Goal: Check status: Check status

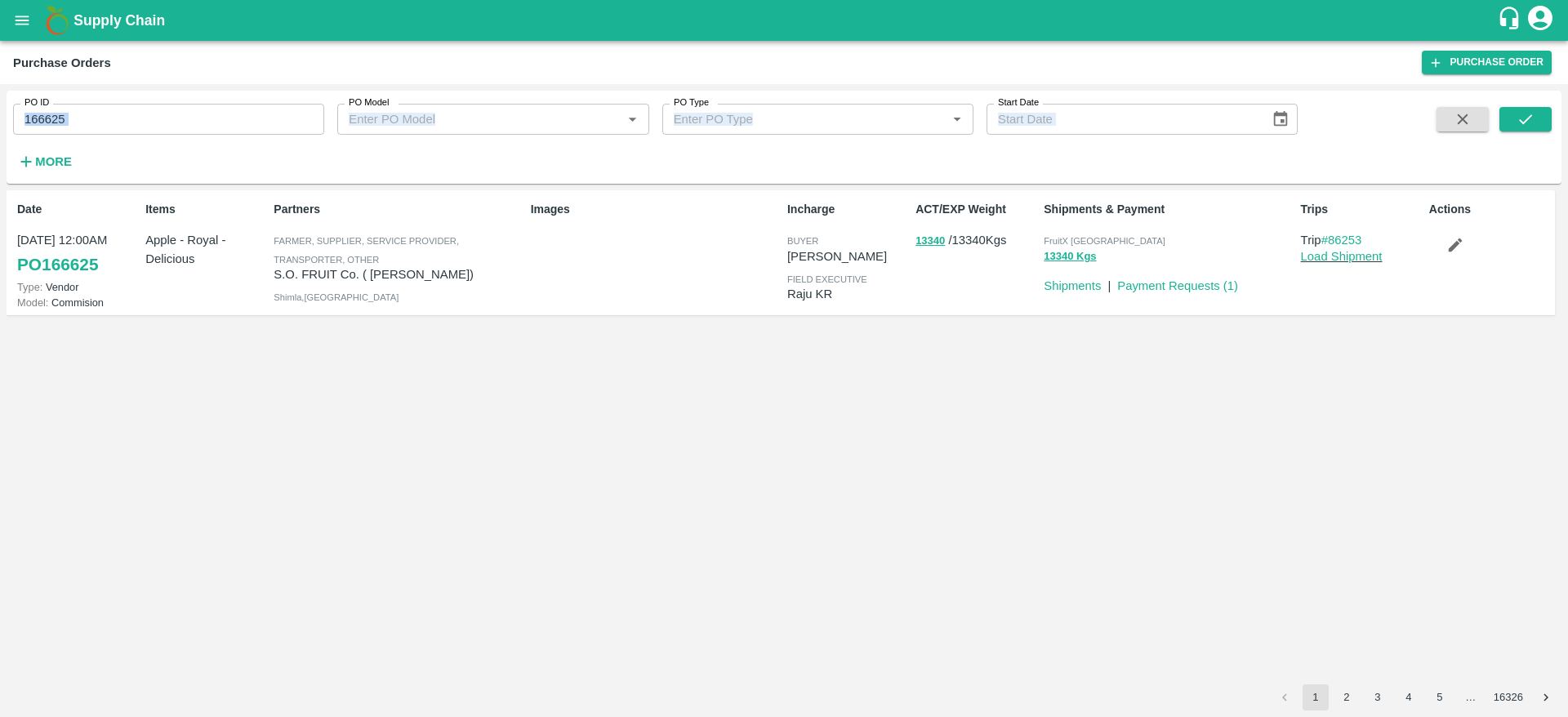
drag, startPoint x: 92, startPoint y: 101, endPoint x: 0, endPoint y: 186, distance: 125.3
click at [0, 186] on div "PO ID 166625 PO ID PO Model PO Model   * PO Type PO Type   * Start Date Start D…" at bounding box center [784, 400] width 1568 height 632
click at [192, 139] on div "PO ID 166625 PO ID PO Model PO Model   * PO Type PO Type   * Start Date Start D…" at bounding box center [648, 133] width 1298 height 85
click at [133, 115] on input "166625" at bounding box center [169, 119] width 311 height 31
drag, startPoint x: 77, startPoint y: 123, endPoint x: 7, endPoint y: 133, distance: 70.7
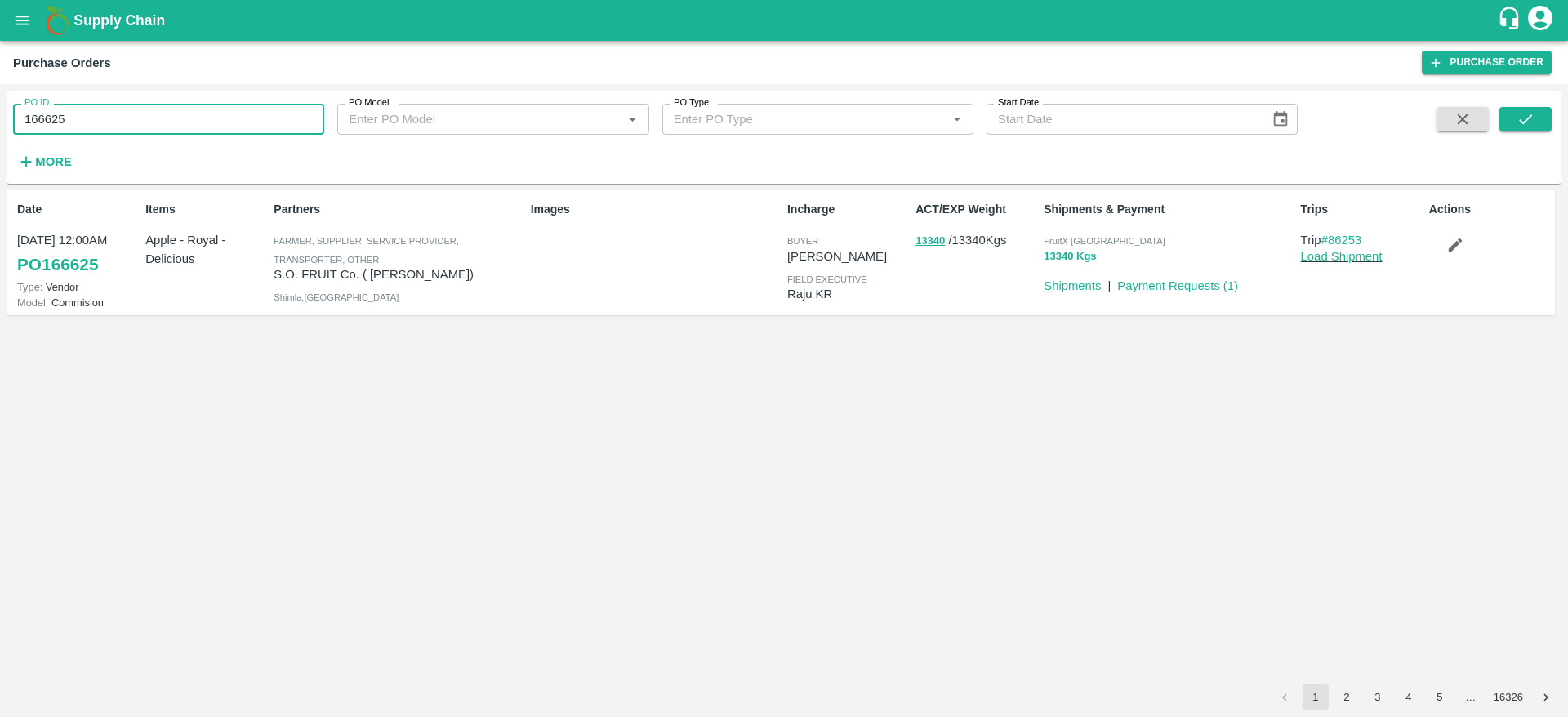
click at [7, 133] on div "PO ID 166625 PO ID" at bounding box center [162, 113] width 324 height 44
paste input "text"
click at [1516, 129] on button "submit" at bounding box center [1525, 119] width 52 height 25
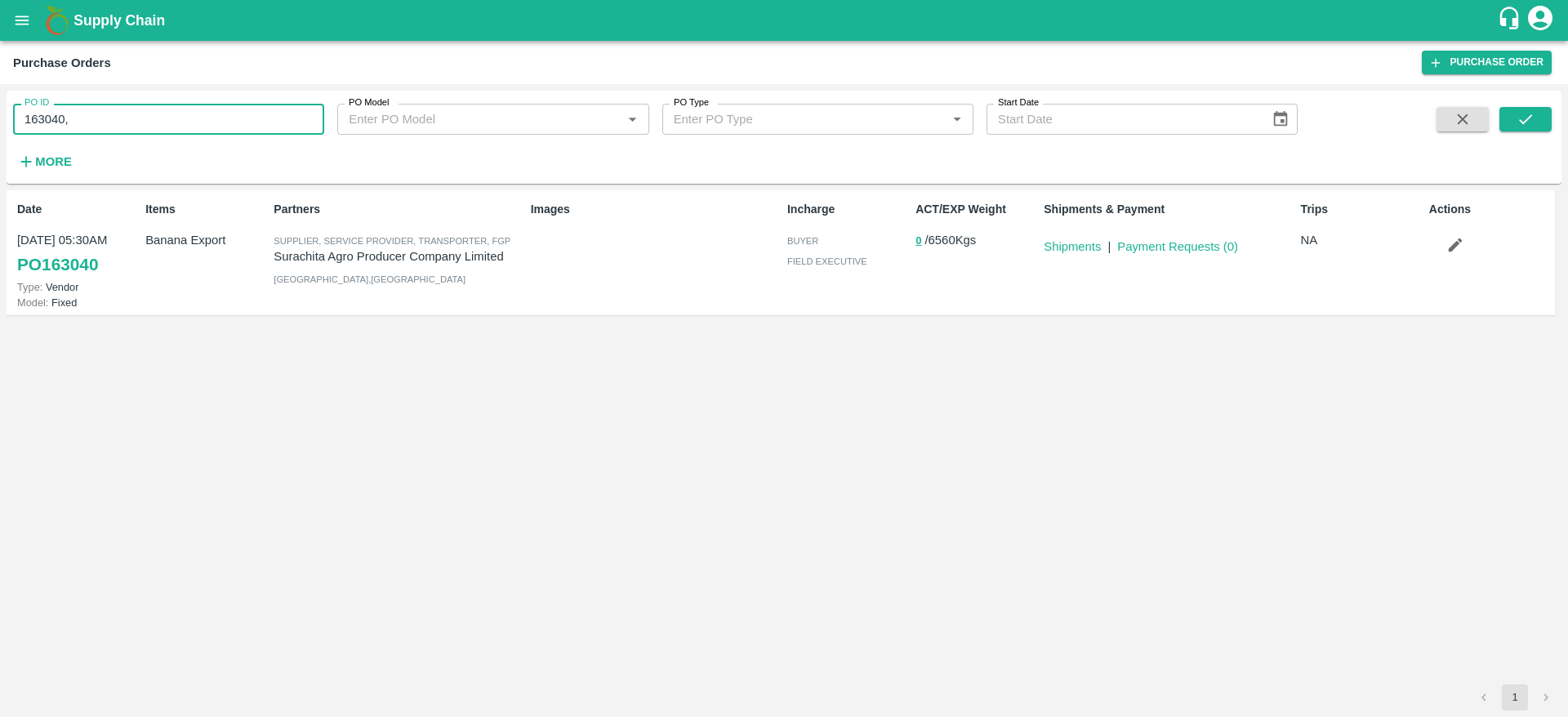
drag, startPoint x: 97, startPoint y: 118, endPoint x: 0, endPoint y: 129, distance: 97.6
click at [0, 129] on div "PO ID 163040, PO ID PO Model PO Model   * PO Type PO Type   * Start Date Start …" at bounding box center [784, 400] width 1568 height 632
paste input "text"
type input "163041"
click at [1521, 120] on icon "submit" at bounding box center [1525, 119] width 18 height 18
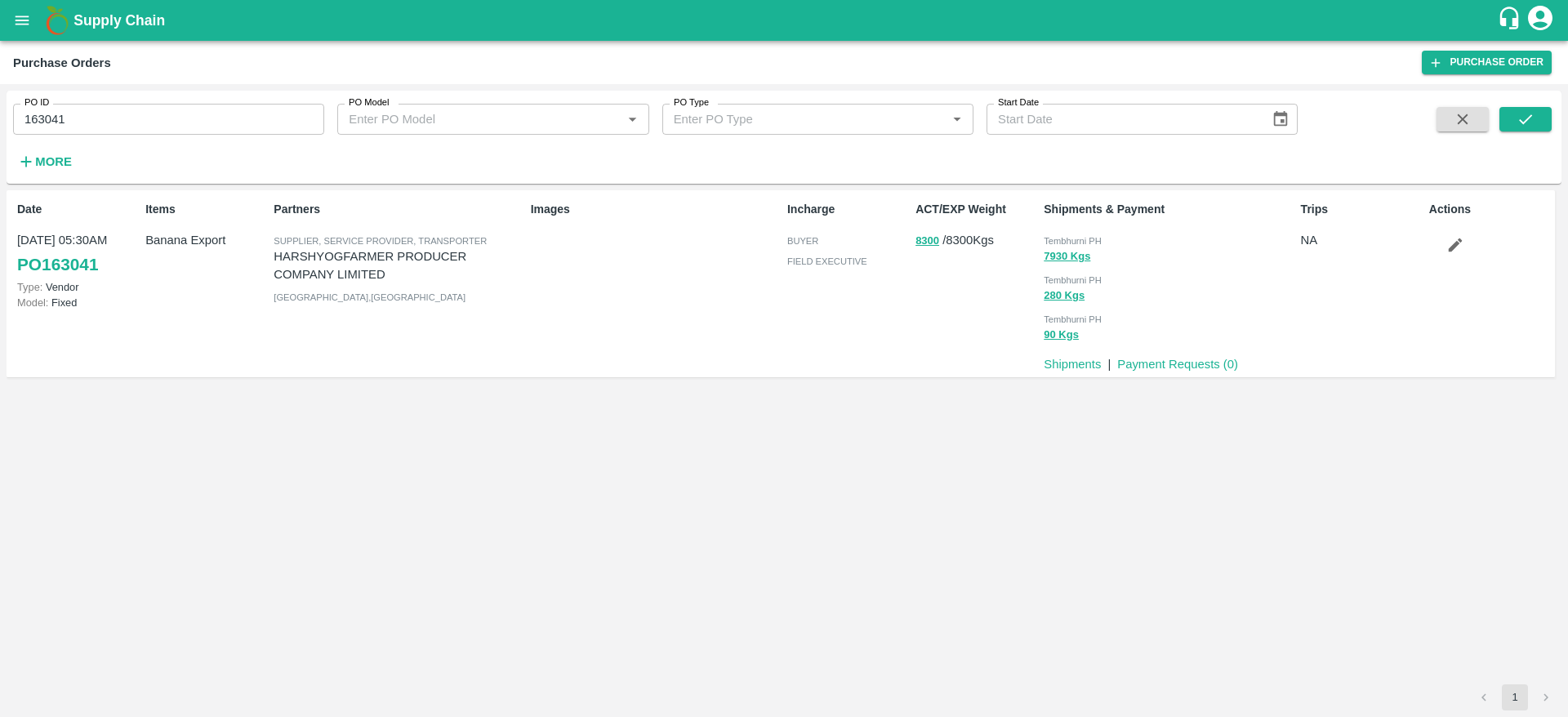
click at [1551, 120] on div "PO ID 163041 PO ID PO Model PO Model   * PO Type PO Type   * Start Date Start D…" at bounding box center [784, 137] width 1554 height 80
click at [1543, 123] on button "submit" at bounding box center [1525, 119] width 52 height 25
click at [36, 34] on div "Supply Chain" at bounding box center [784, 20] width 1568 height 41
click at [28, 25] on icon "open drawer" at bounding box center [22, 20] width 18 height 18
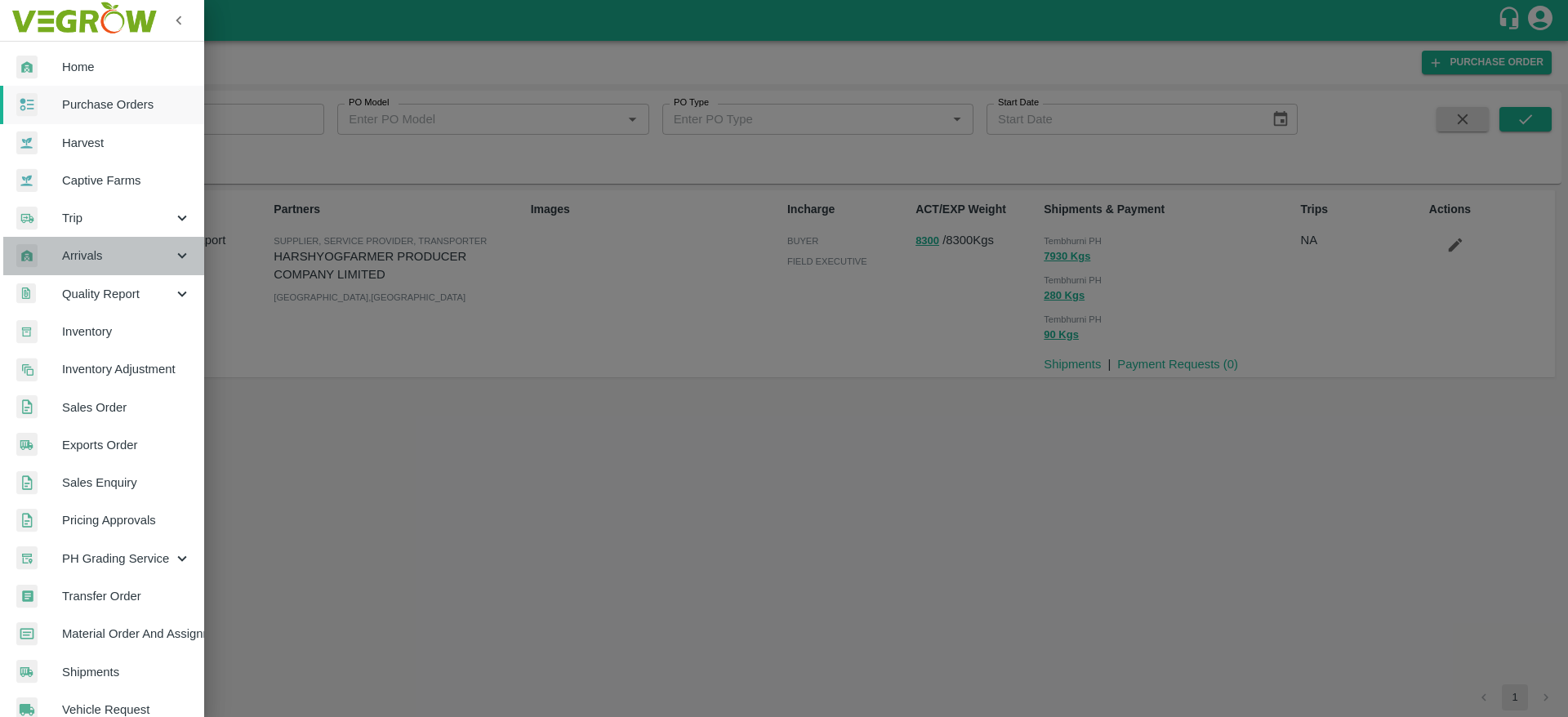
click at [120, 267] on div "Arrivals" at bounding box center [102, 255] width 204 height 38
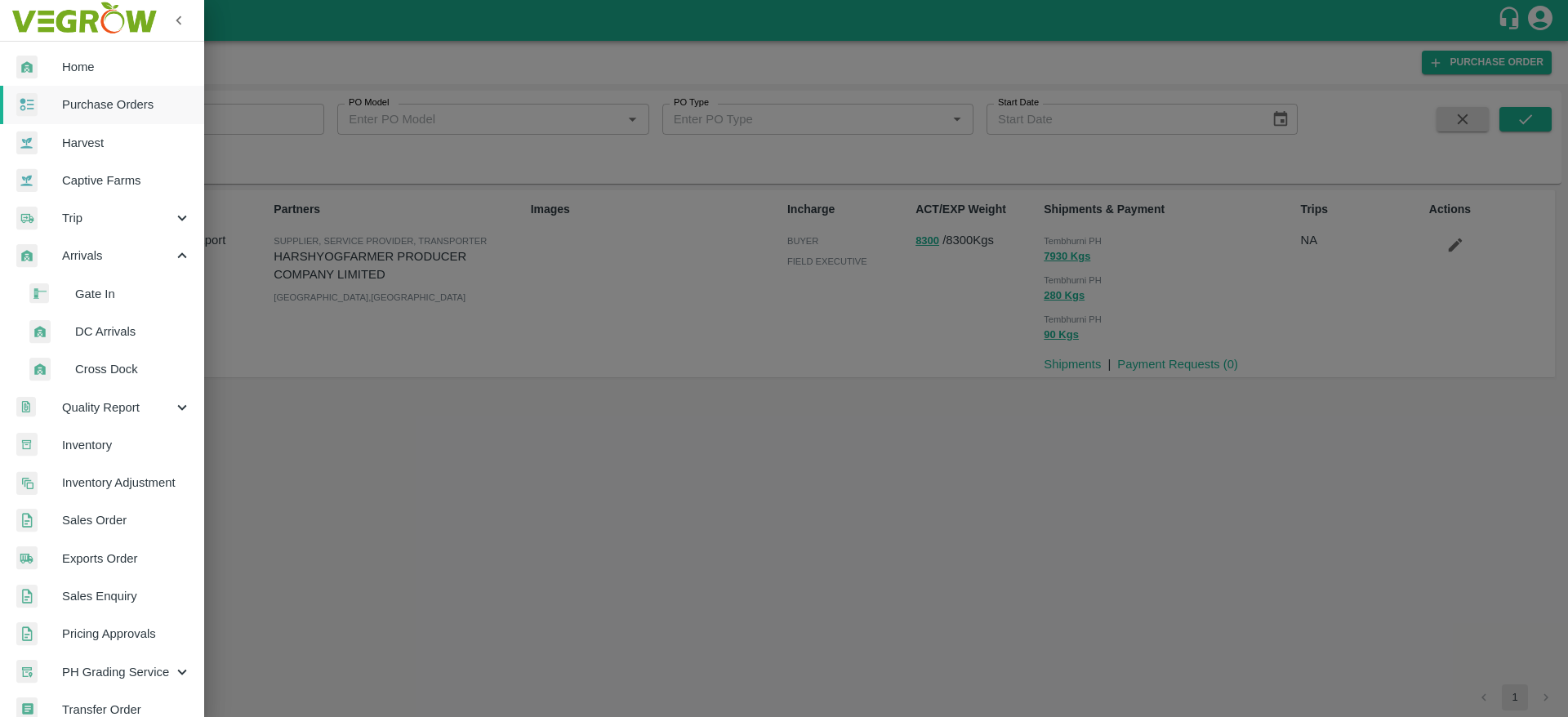
click at [110, 337] on span "DC Arrivals" at bounding box center [133, 331] width 116 height 18
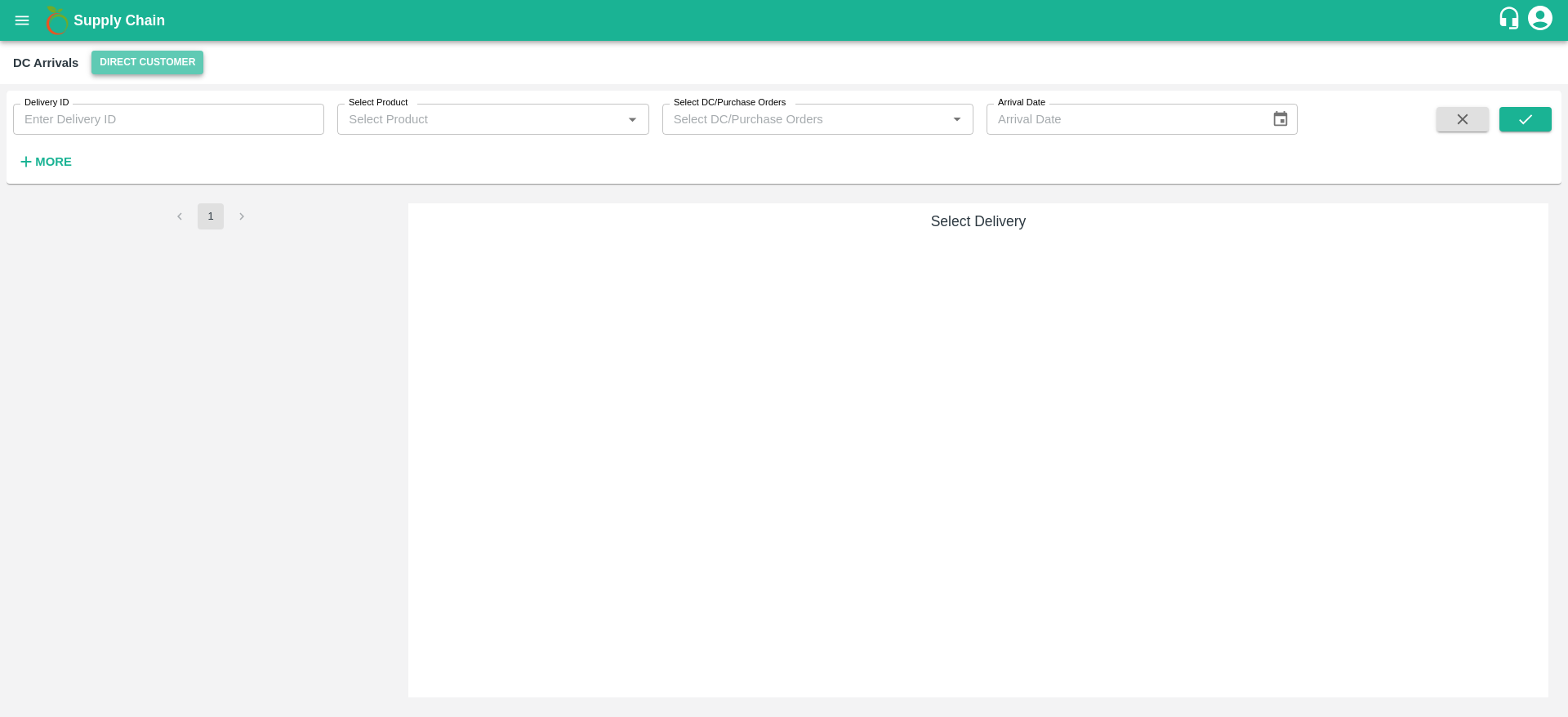
click at [186, 65] on button "Direct Customer" at bounding box center [148, 63] width 112 height 24
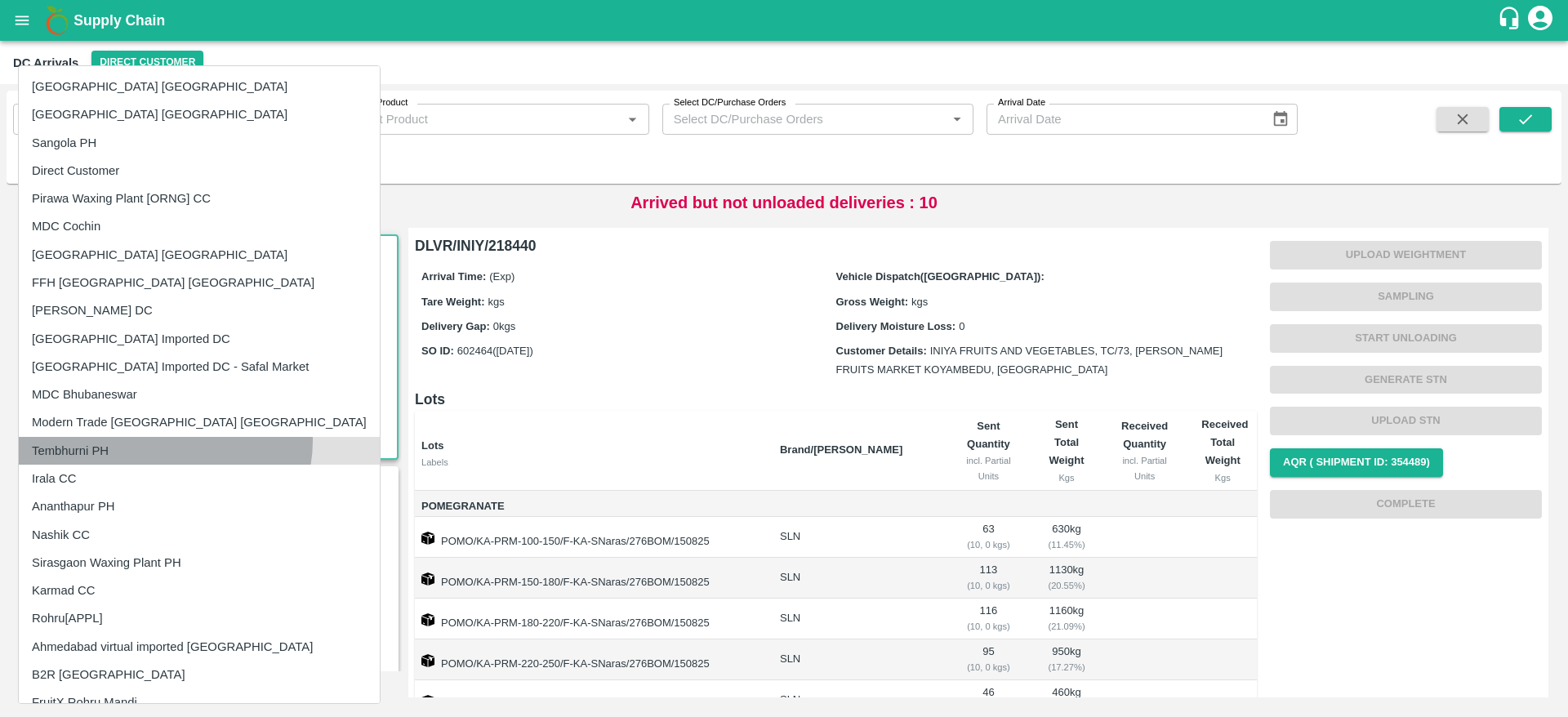
click at [165, 441] on li "Tembhurni PH" at bounding box center [199, 451] width 361 height 28
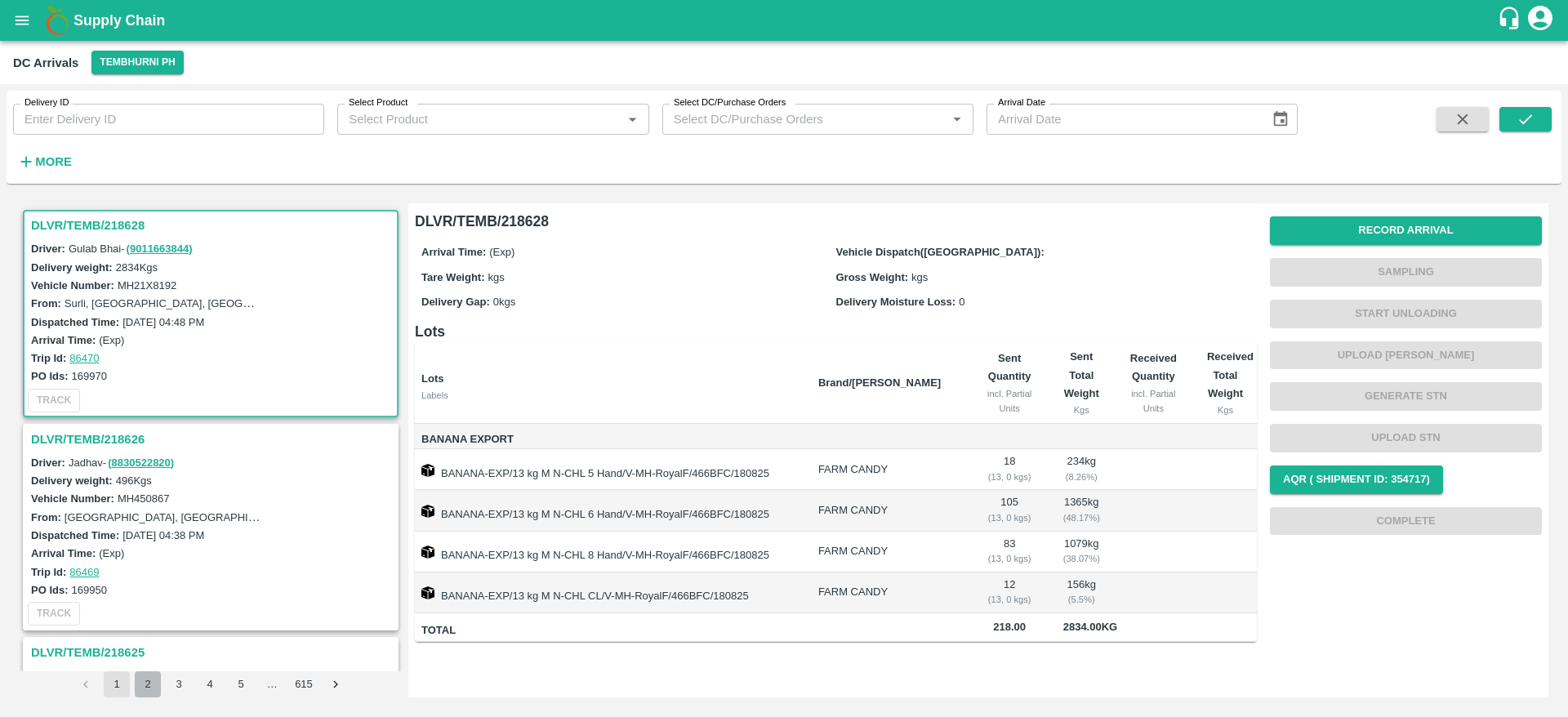
click at [147, 684] on button "2" at bounding box center [148, 684] width 26 height 26
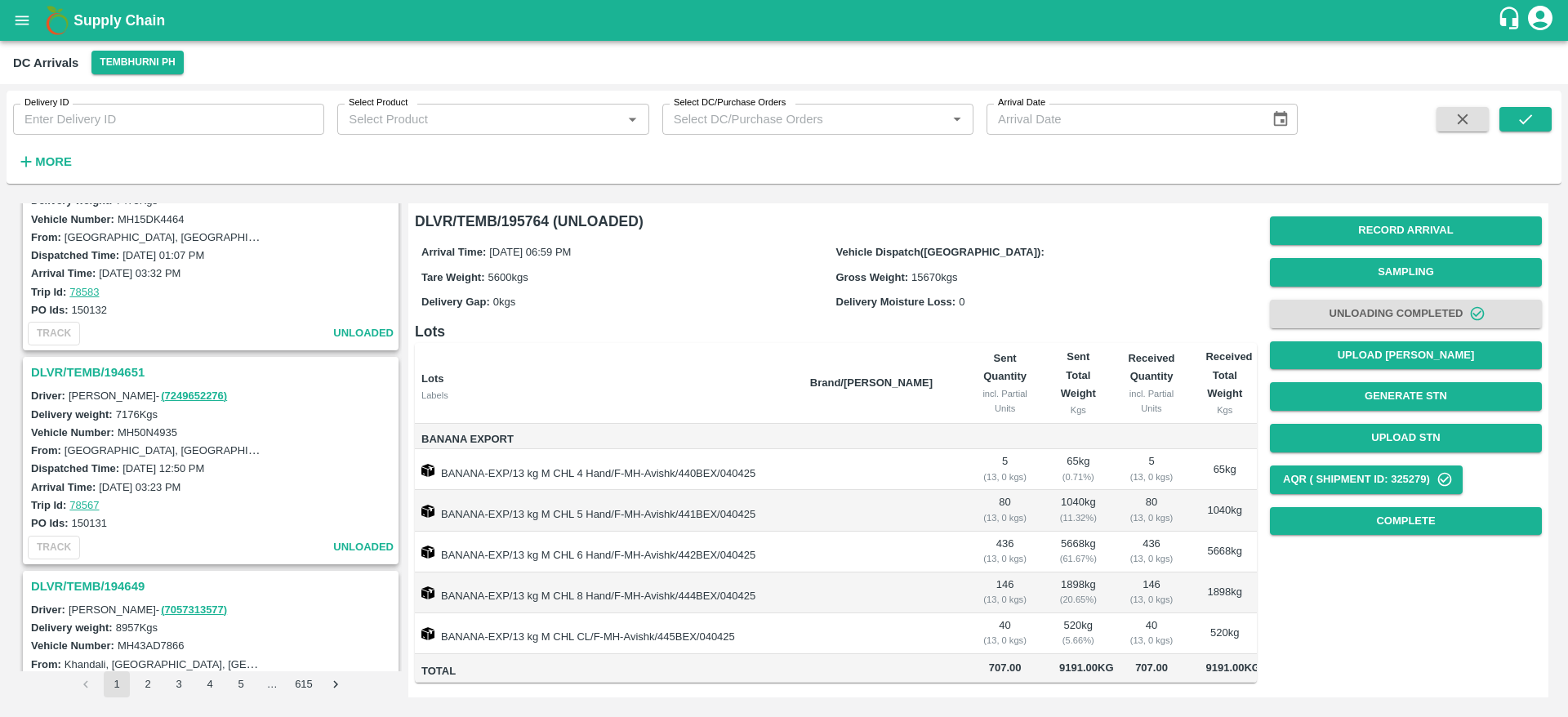
scroll to position [4622, 0]
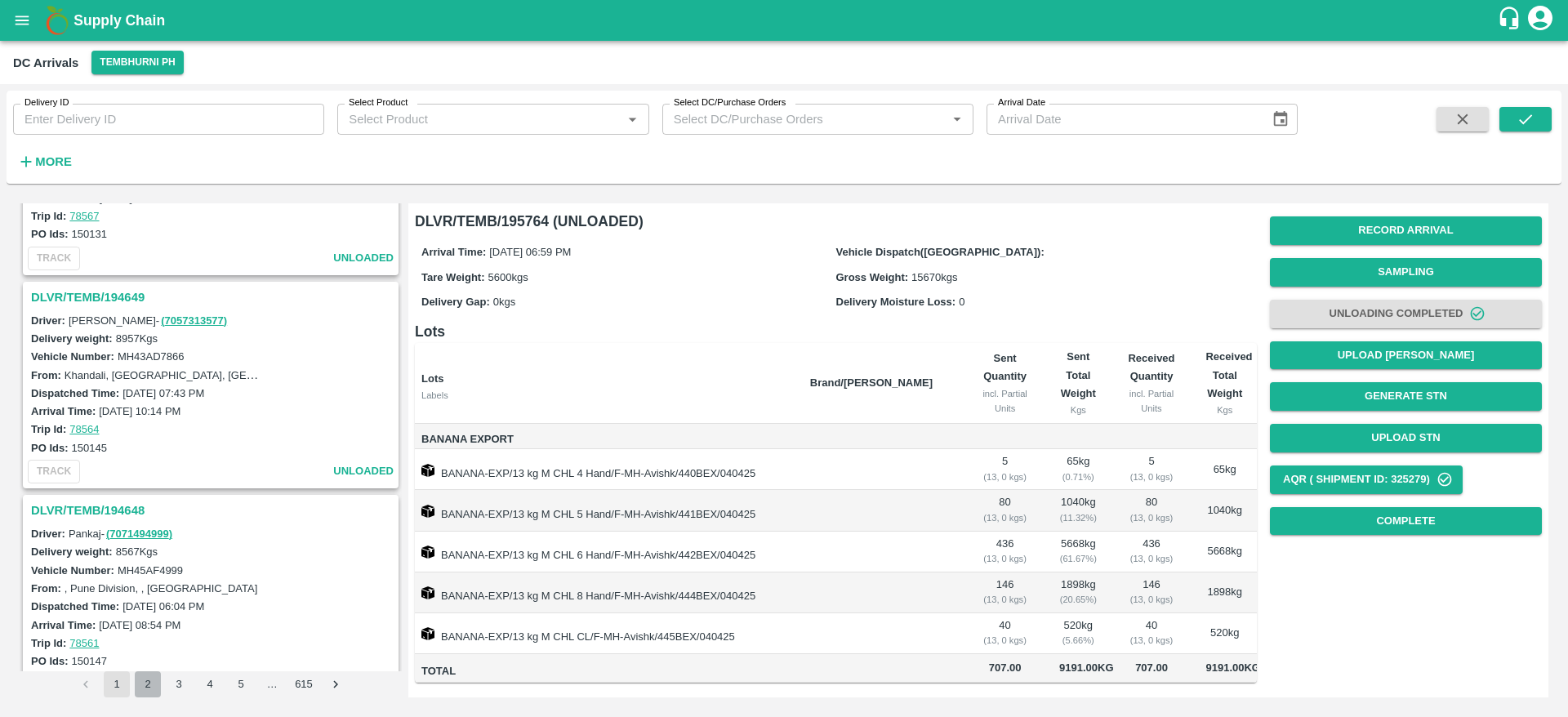
click at [141, 684] on button "2" at bounding box center [148, 684] width 26 height 26
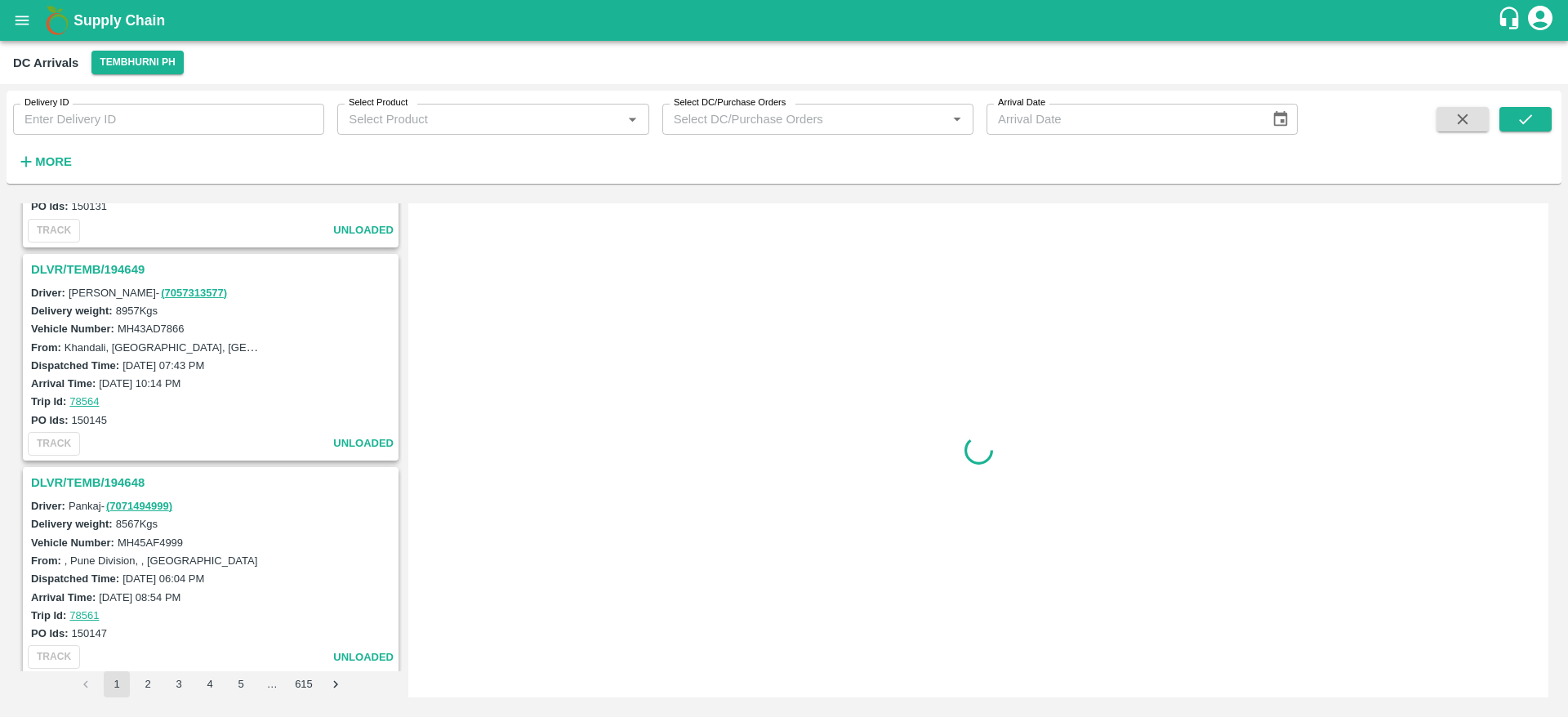
scroll to position [4872, 0]
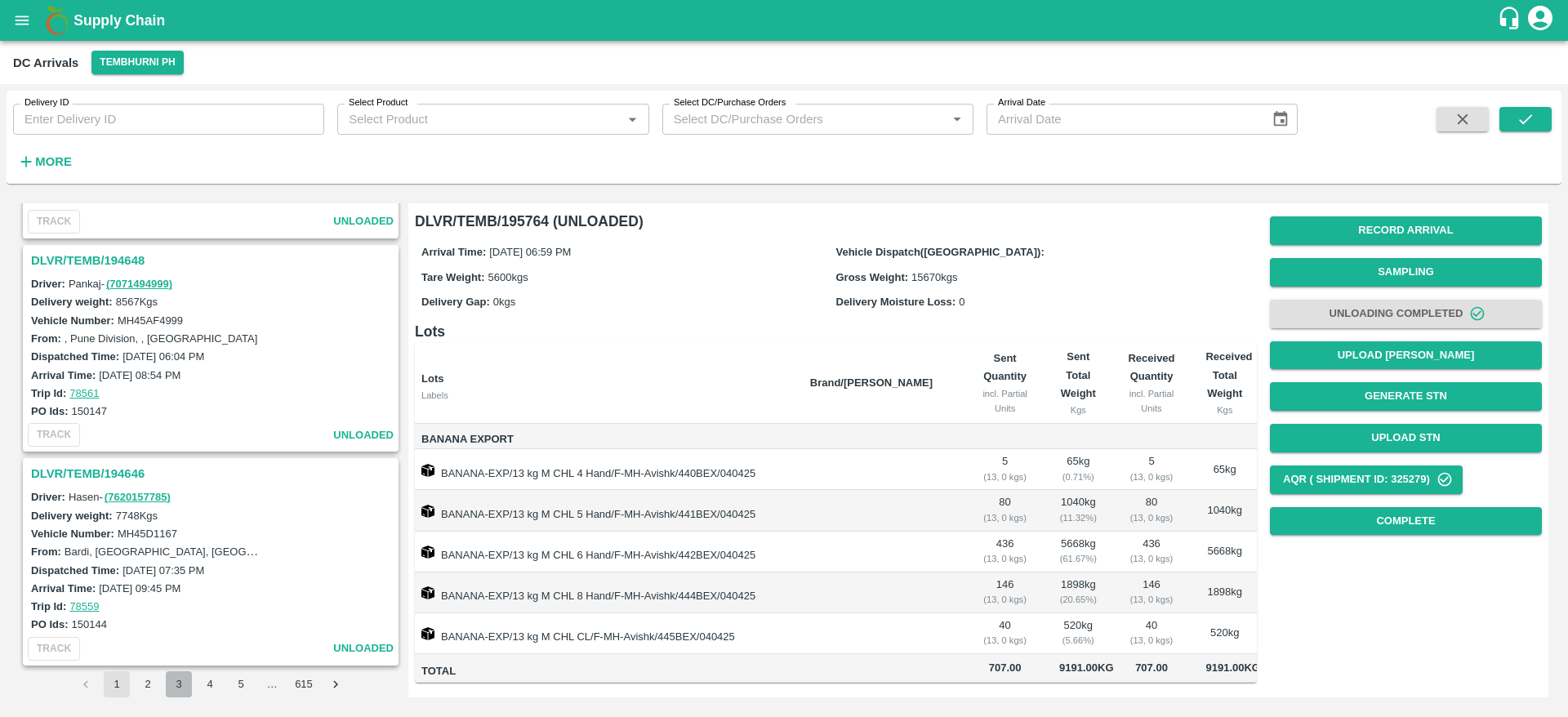
click at [178, 681] on button "3" at bounding box center [179, 684] width 26 height 26
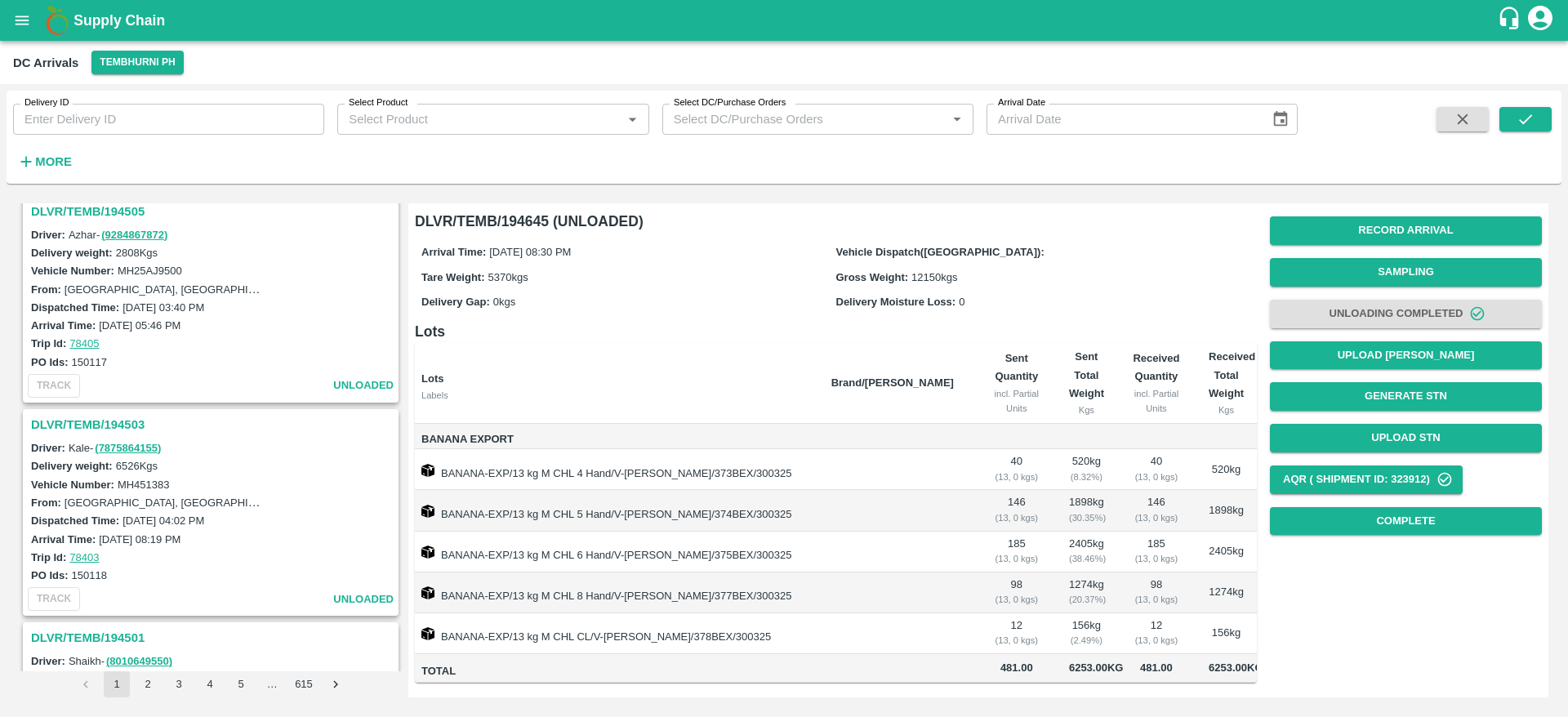
scroll to position [4872, 0]
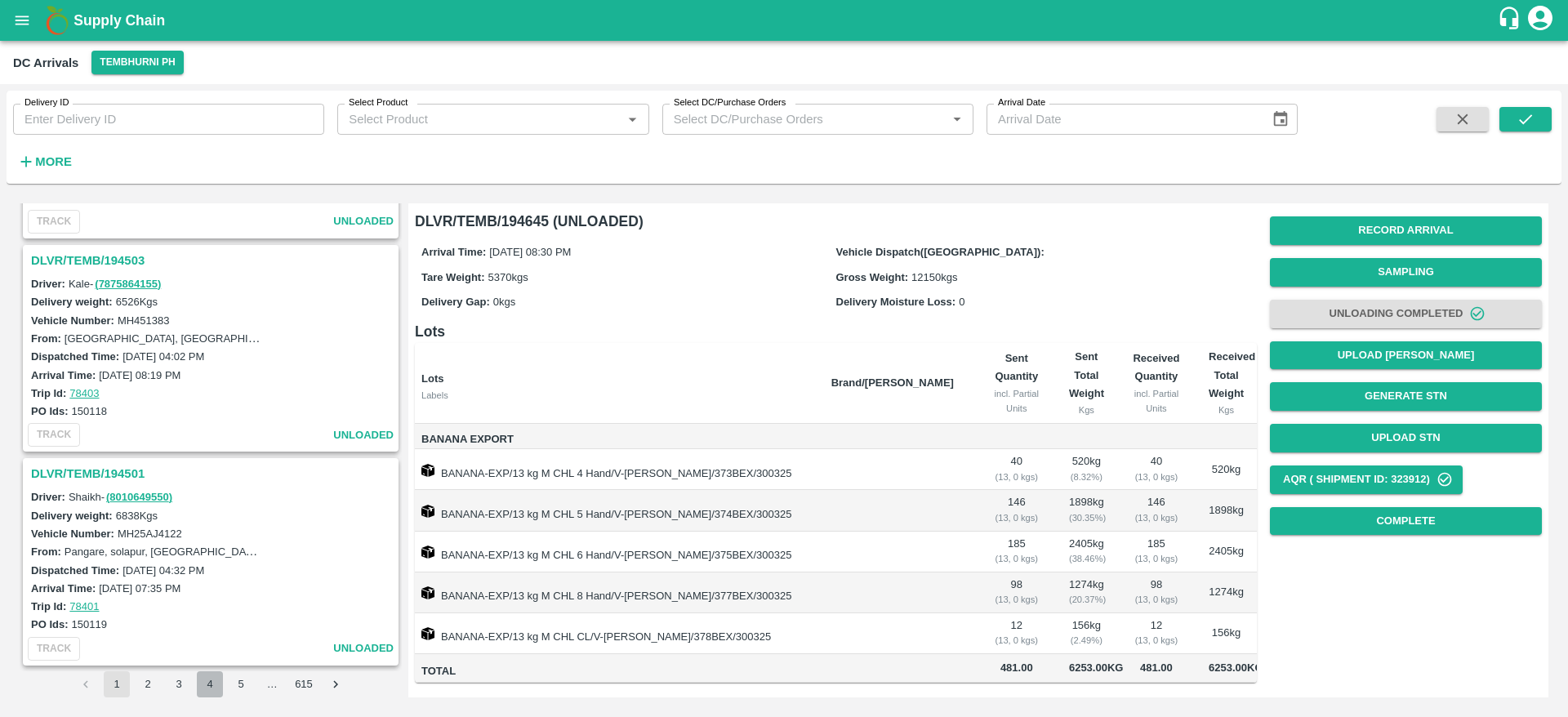
click at [210, 688] on button "4" at bounding box center [209, 684] width 26 height 26
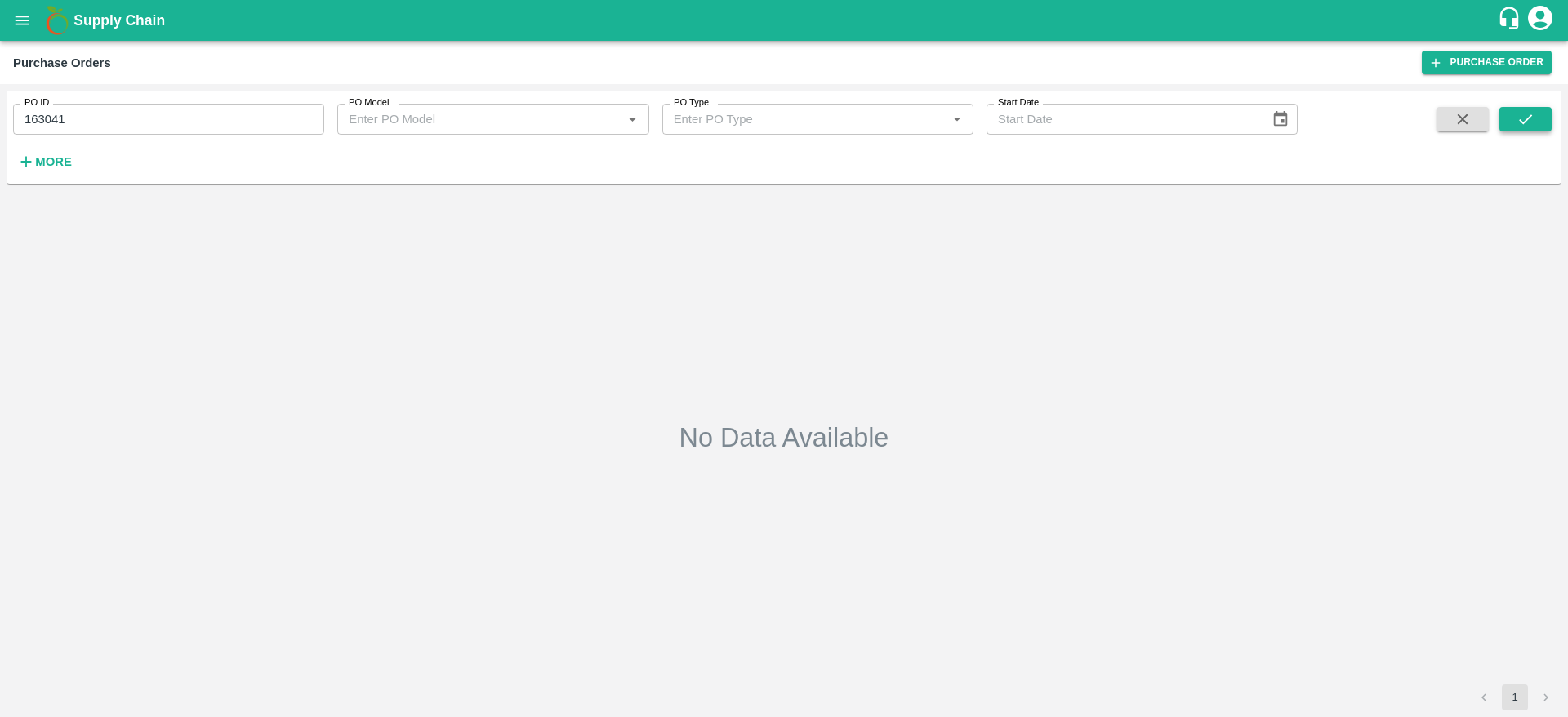
click at [1527, 119] on icon "submit" at bounding box center [1524, 120] width 13 height 10
click at [122, 133] on input "163041" at bounding box center [169, 119] width 311 height 31
type input "166625"
click at [1512, 118] on button "submit" at bounding box center [1525, 119] width 52 height 25
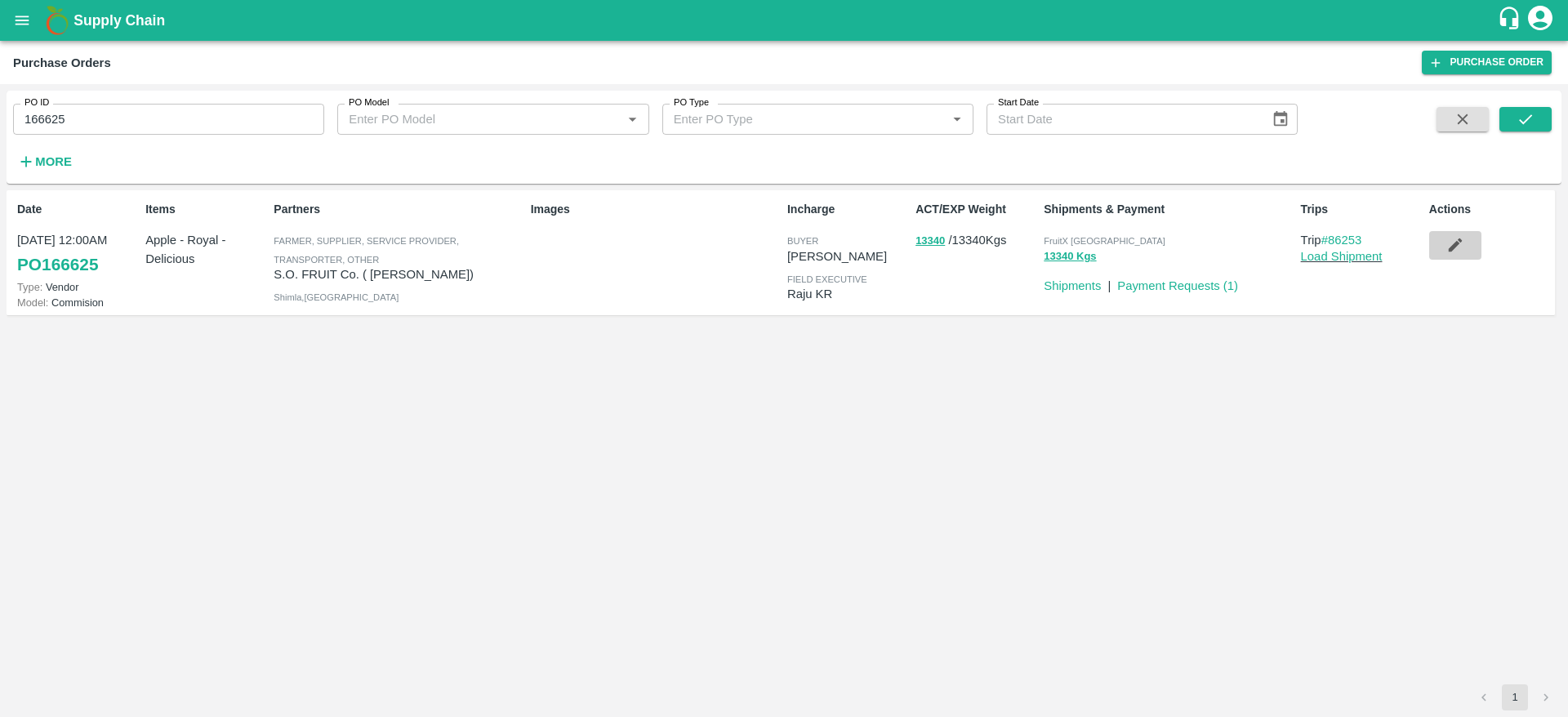
click at [1455, 258] on button "button" at bounding box center [1454, 245] width 52 height 28
